Goal: Task Accomplishment & Management: Manage account settings

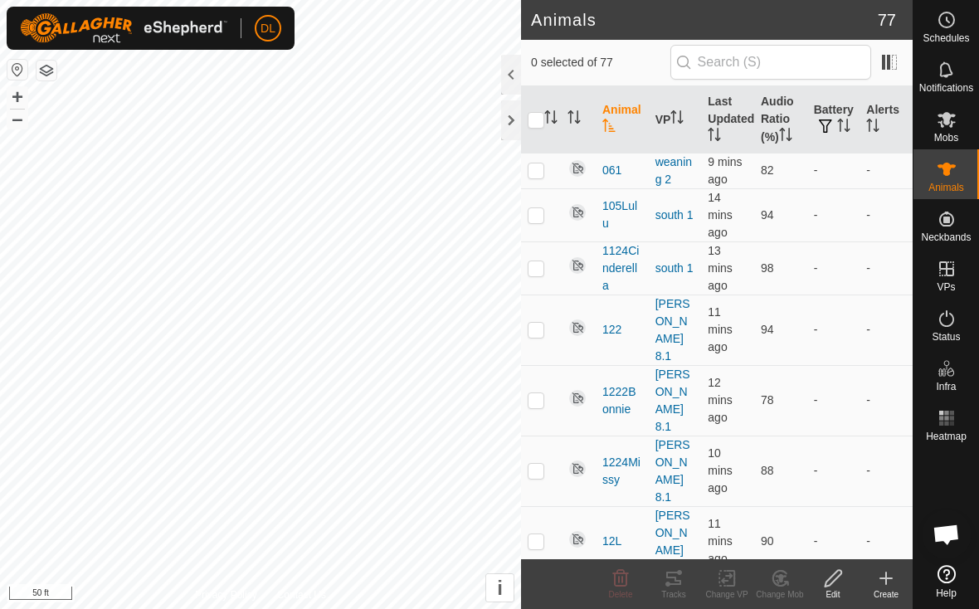
scroll to position [3015, 0]
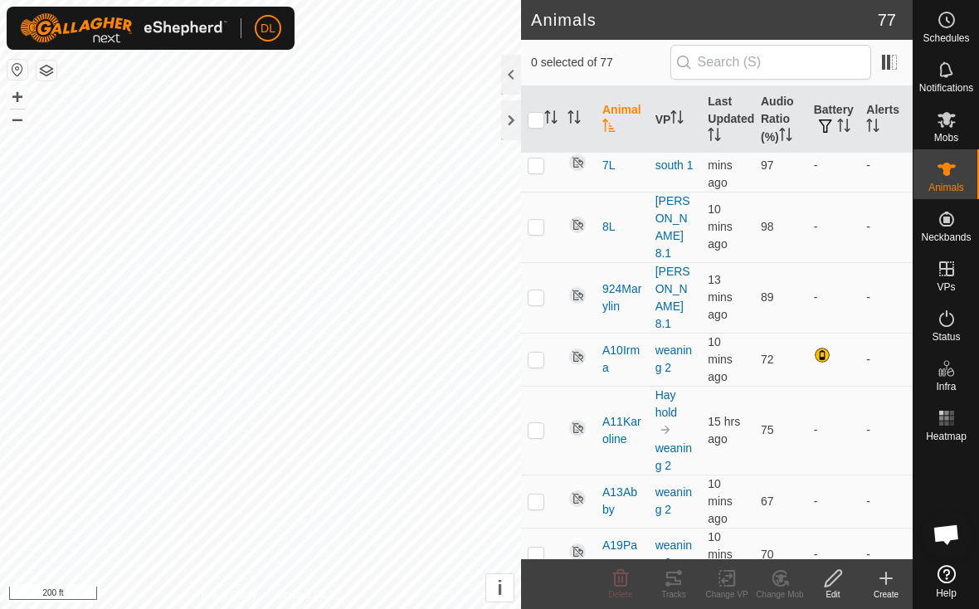
scroll to position [3739, 0]
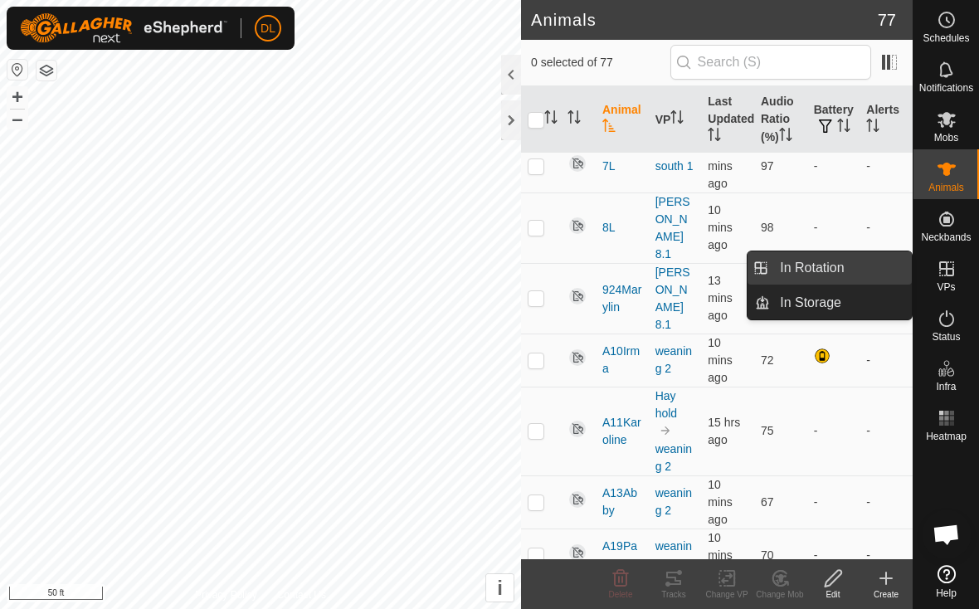
click at [860, 266] on link "In Rotation" at bounding box center [841, 267] width 142 height 33
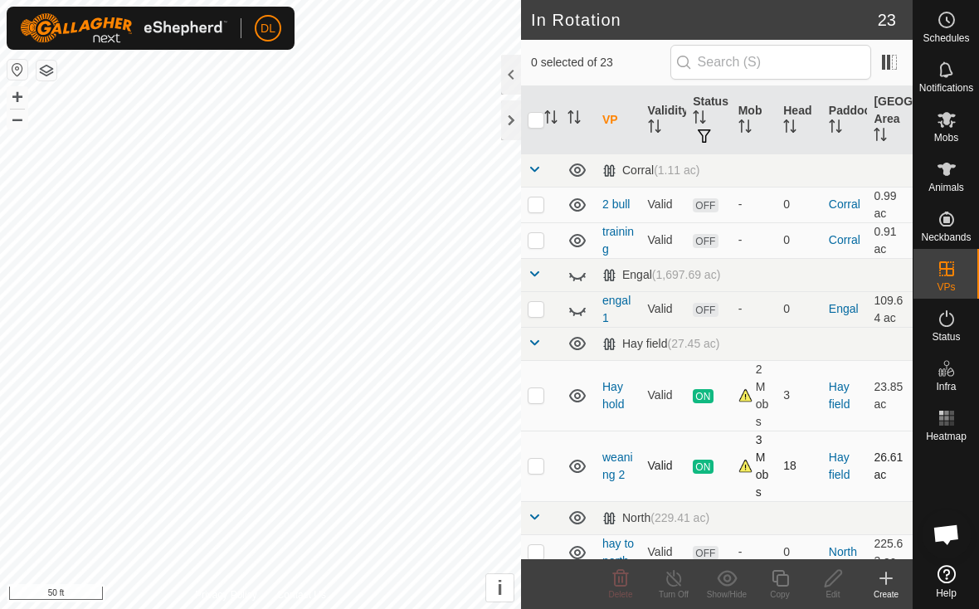
click at [538, 466] on p-checkbox at bounding box center [536, 465] width 17 height 13
click at [536, 473] on td at bounding box center [541, 466] width 40 height 71
checkbox input "false"
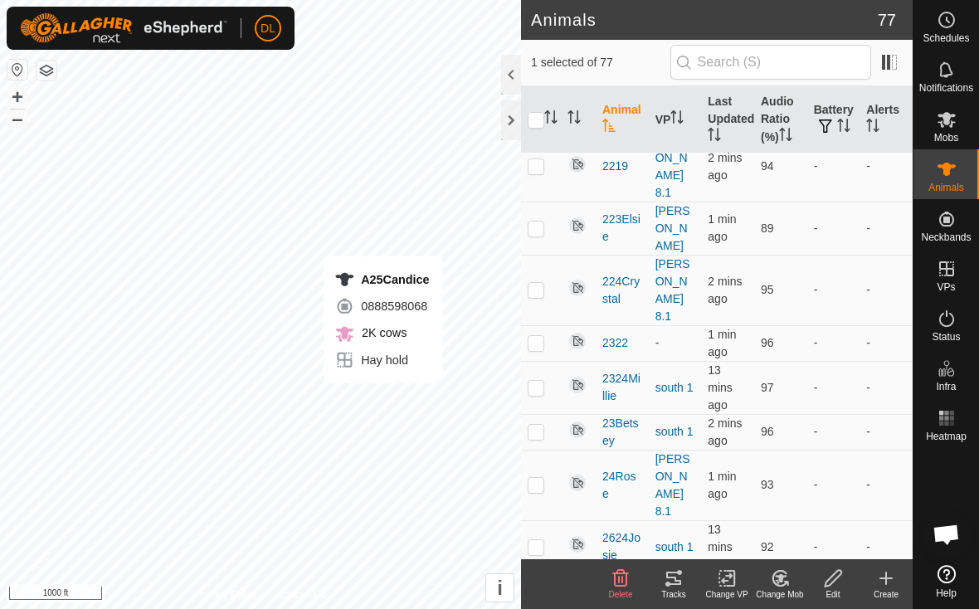
scroll to position [1758, 0]
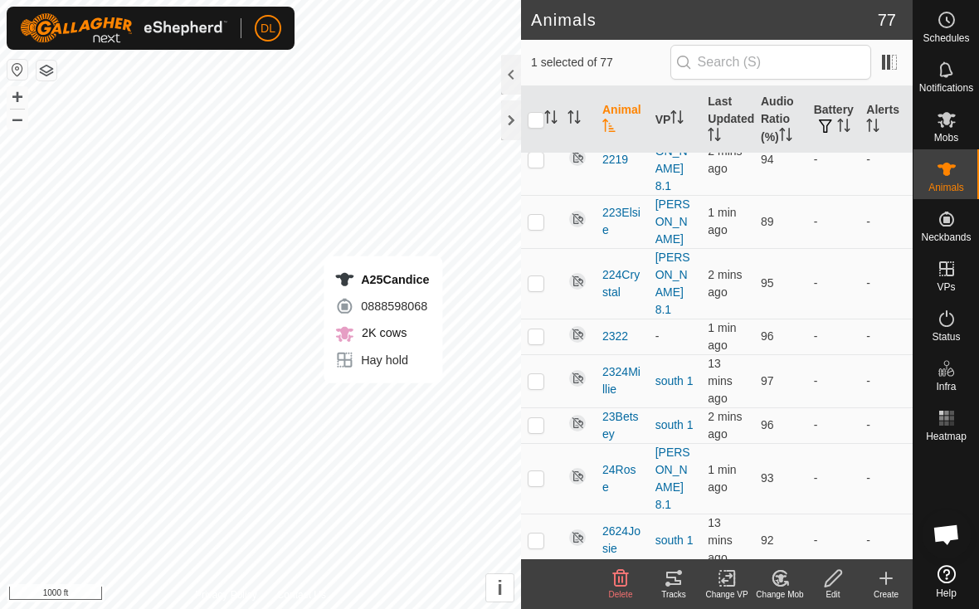
checkbox input "true"
click at [507, 77] on div at bounding box center [511, 75] width 20 height 40
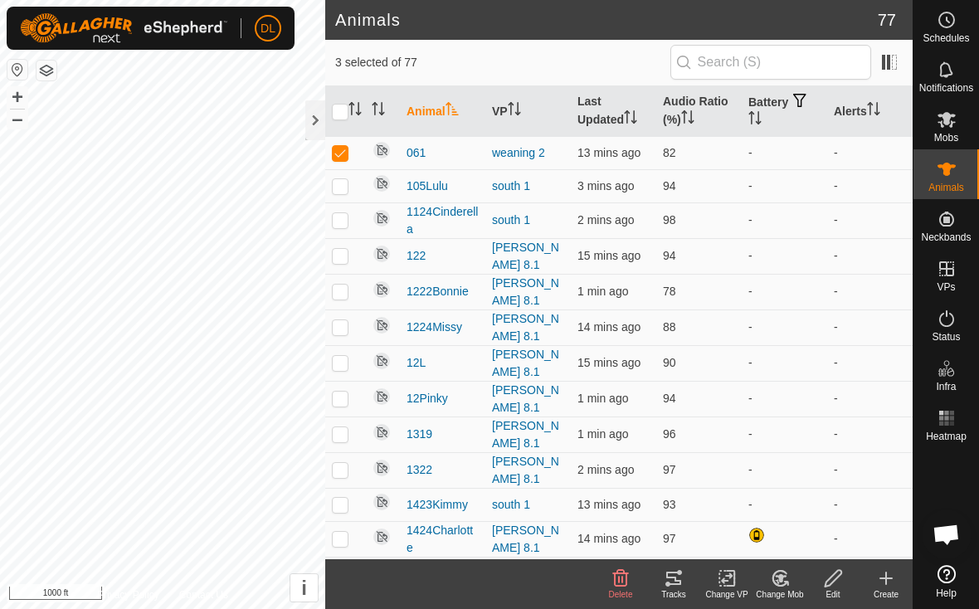
scroll to position [0, 0]
click at [338, 153] on p-checkbox at bounding box center [340, 152] width 17 height 13
checkbox input "false"
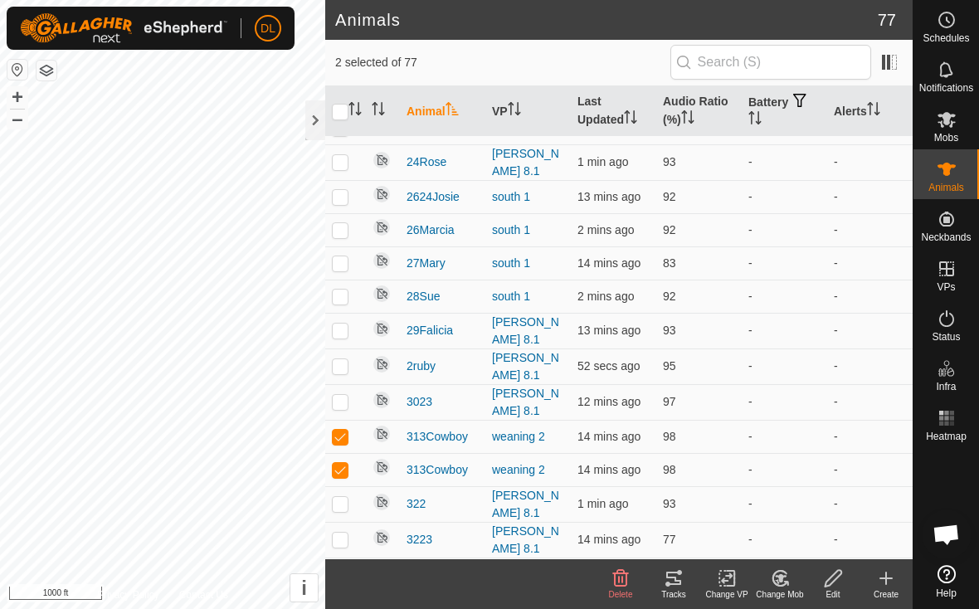
scroll to position [1143, 0]
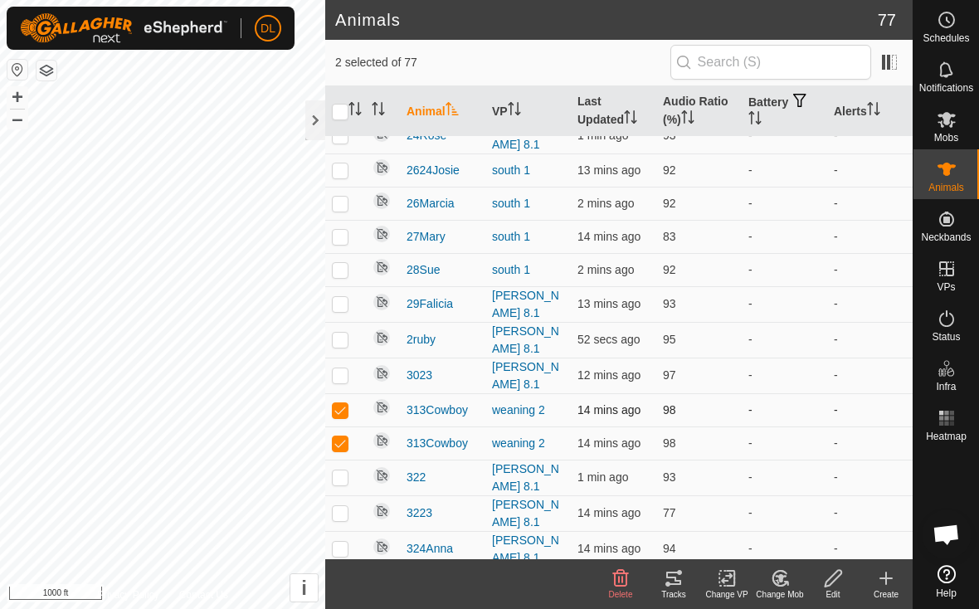
click at [345, 403] on p-checkbox at bounding box center [340, 409] width 17 height 13
checkbox input "false"
checkbox input "true"
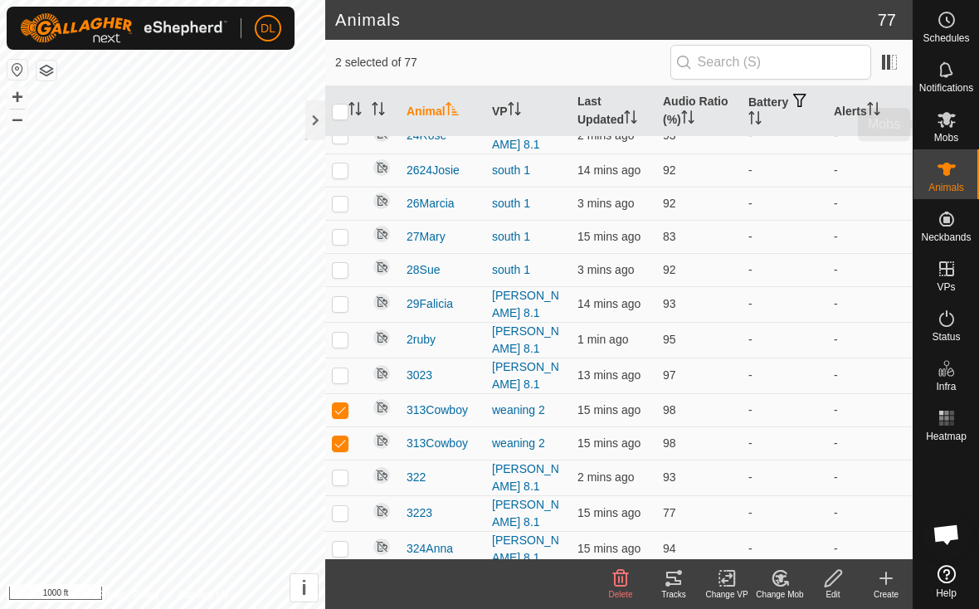
click at [971, 111] on div "Mobs" at bounding box center [947, 125] width 66 height 50
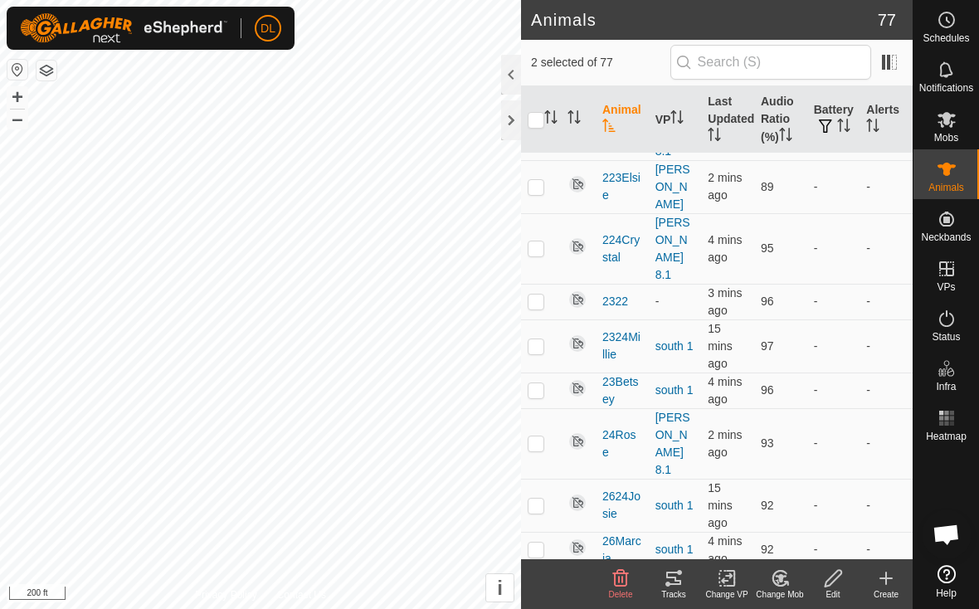
scroll to position [1734, 0]
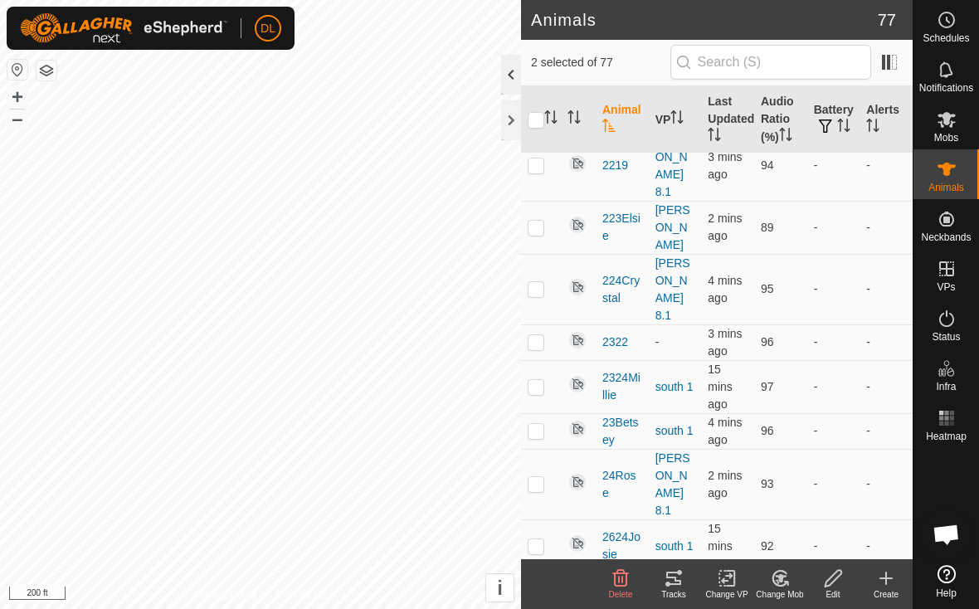
click at [512, 70] on div at bounding box center [511, 75] width 20 height 40
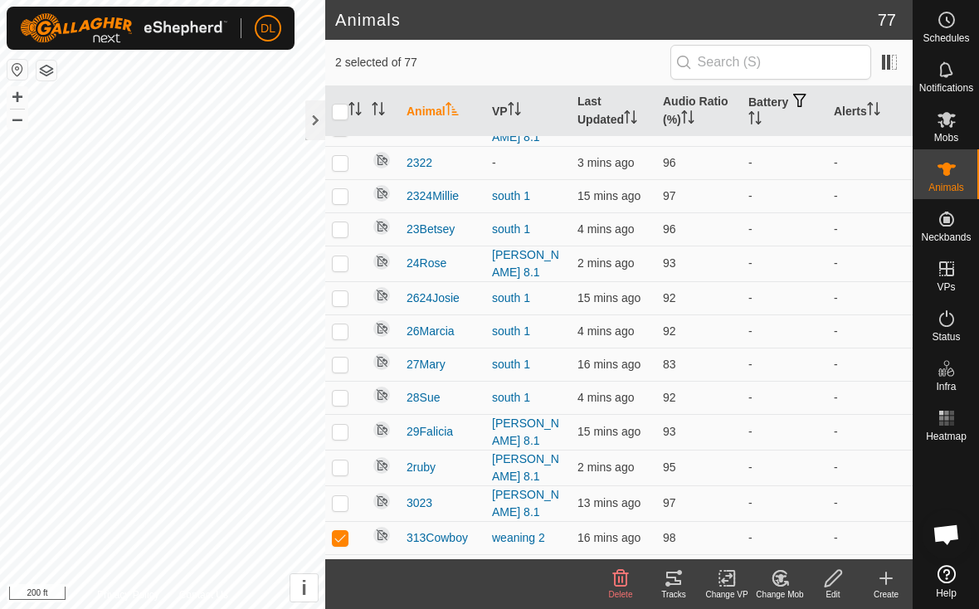
scroll to position [1124, 0]
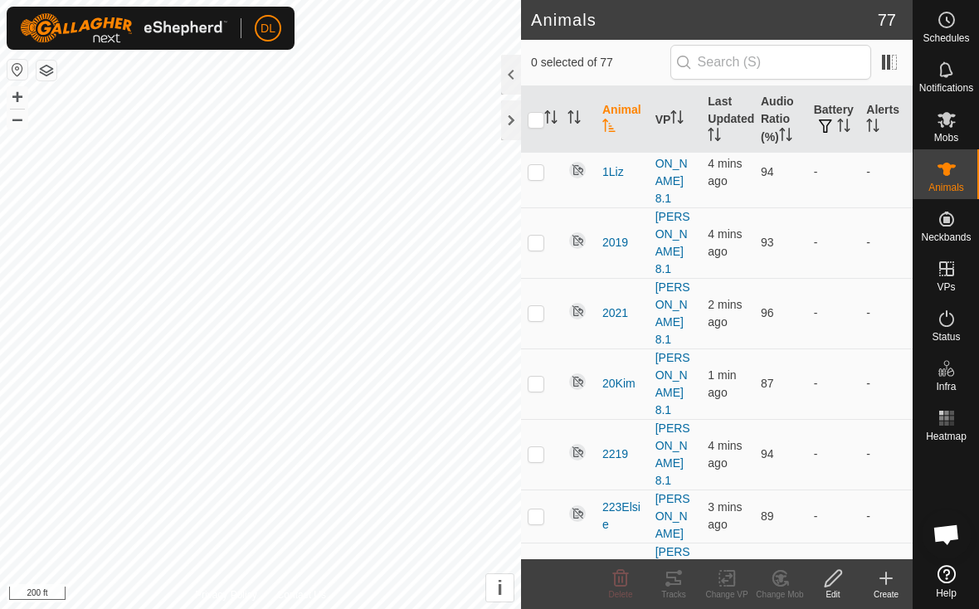
scroll to position [1449, 0]
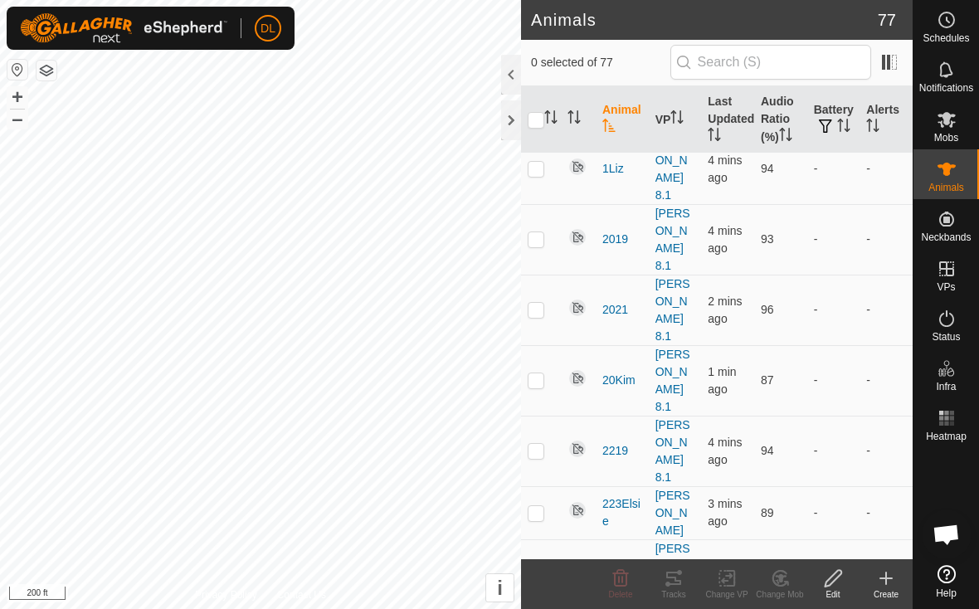
checkbox input "true"
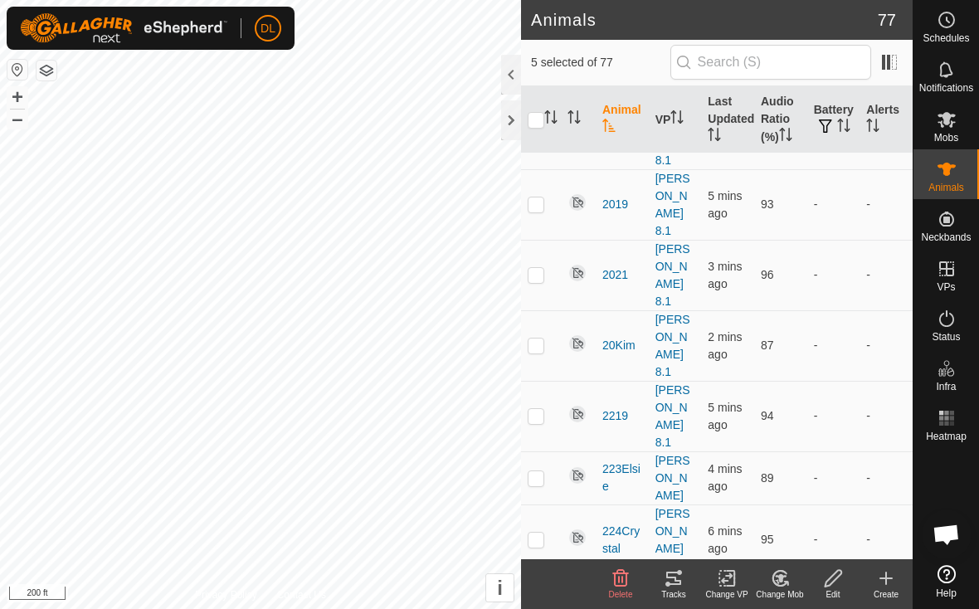
checkbox input "true"
click at [681, 582] on icon at bounding box center [673, 578] width 15 height 13
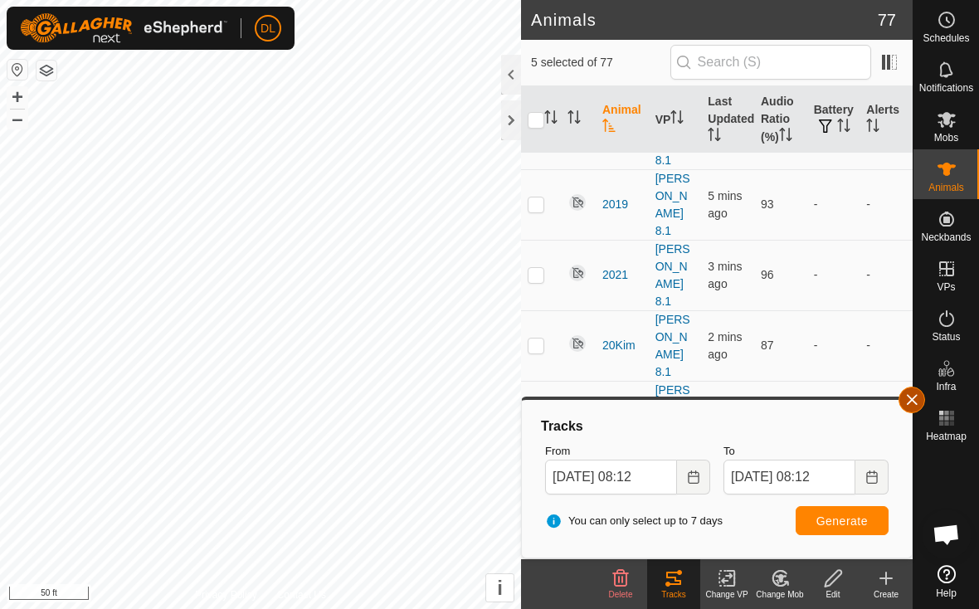
click at [912, 403] on button "button" at bounding box center [912, 400] width 27 height 27
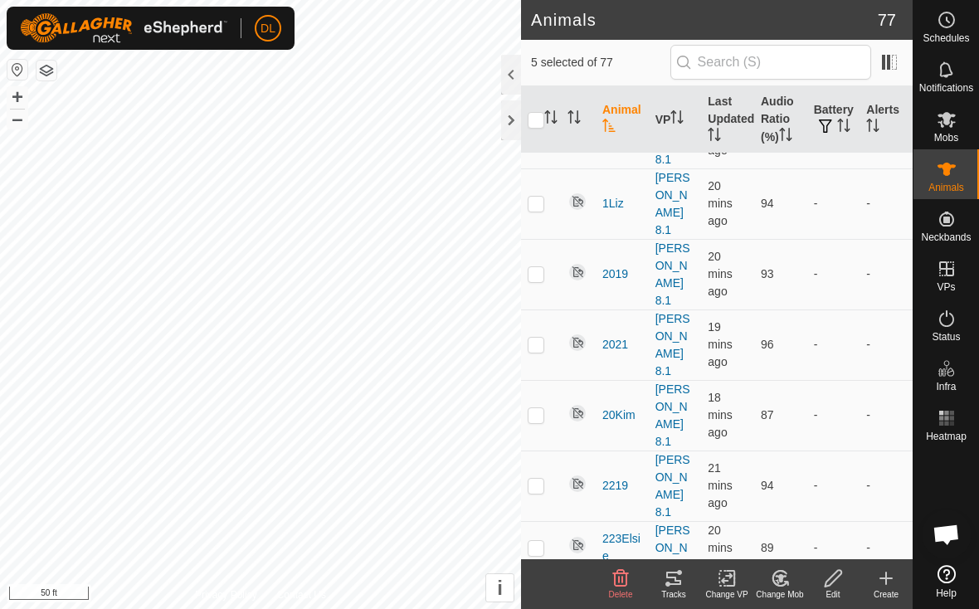
scroll to position [3015, 0]
checkbox input "false"
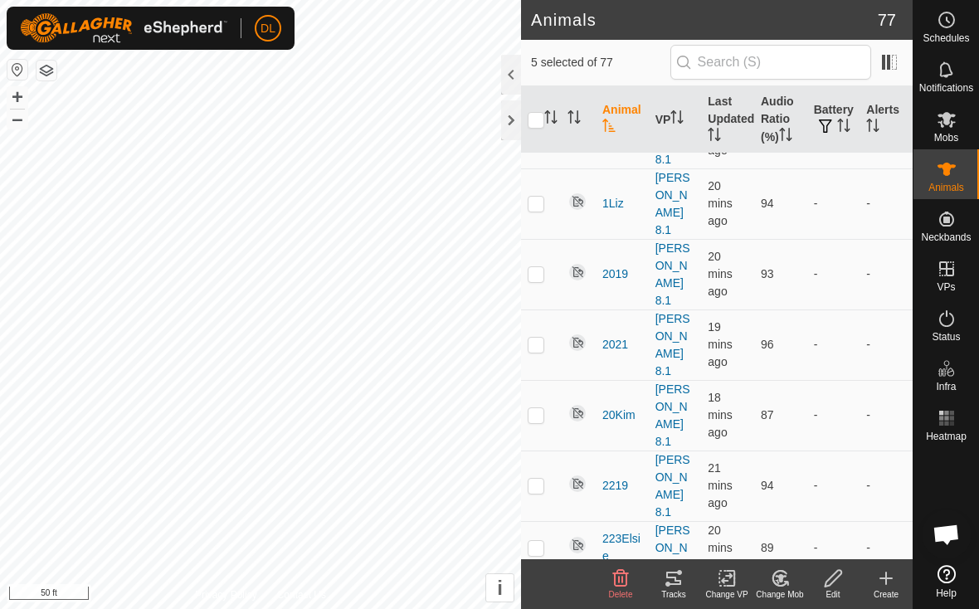
checkbox input "false"
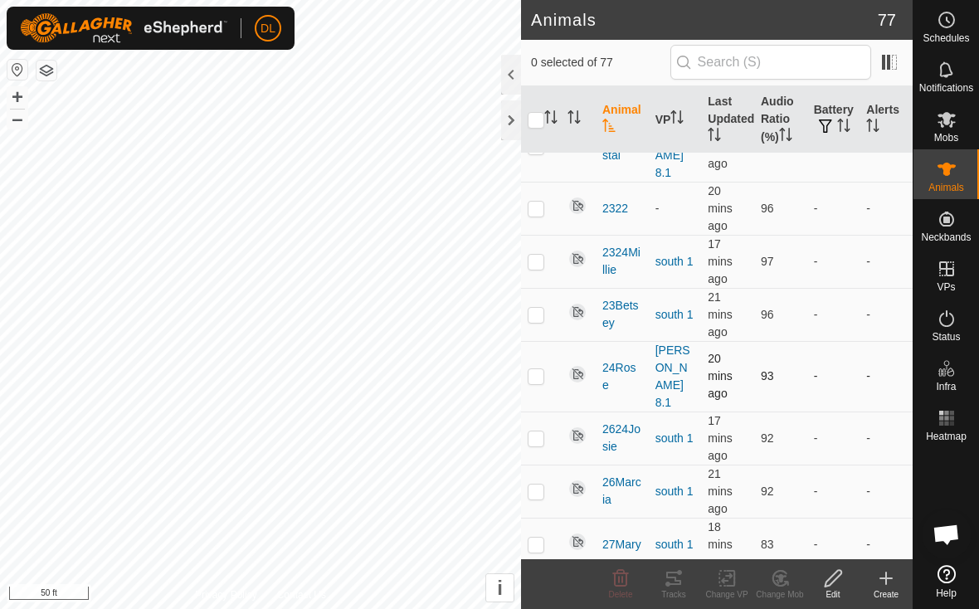
scroll to position [1922, 0]
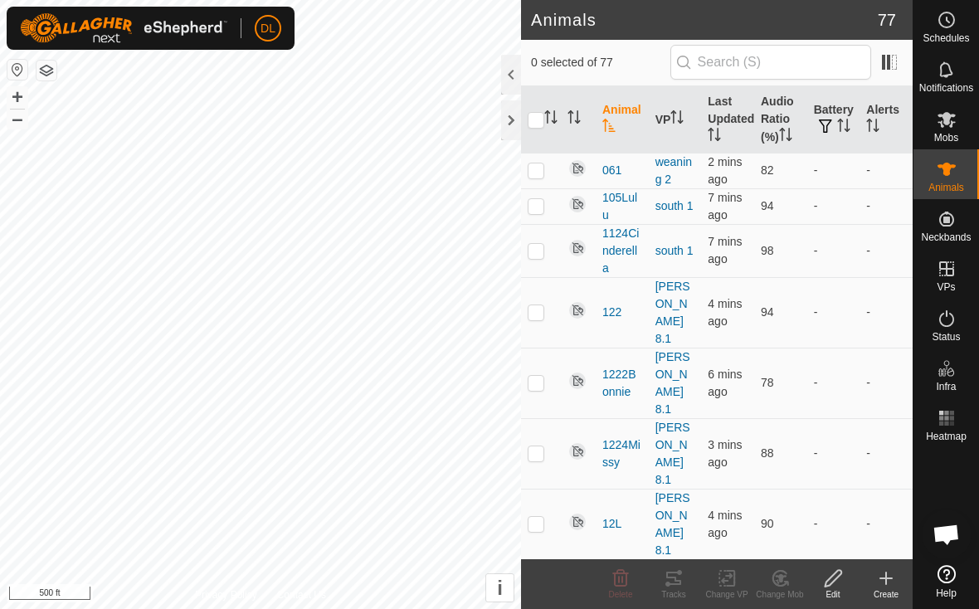
scroll to position [3015, 0]
